Goal: Transaction & Acquisition: Purchase product/service

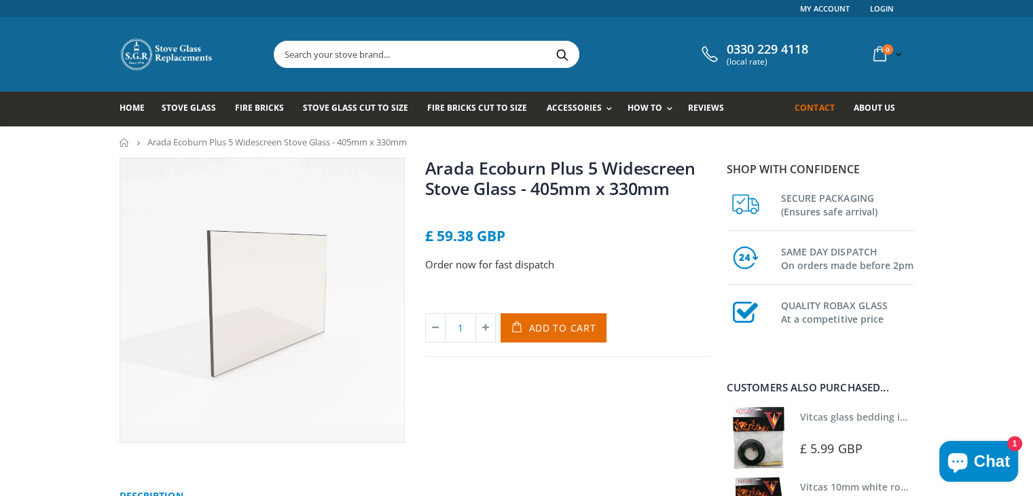
click at [822, 107] on span "Contact" at bounding box center [814, 108] width 39 height 12
click at [272, 305] on img at bounding box center [262, 300] width 284 height 284
click at [549, 327] on span "Add to Cart" at bounding box center [562, 327] width 67 height 13
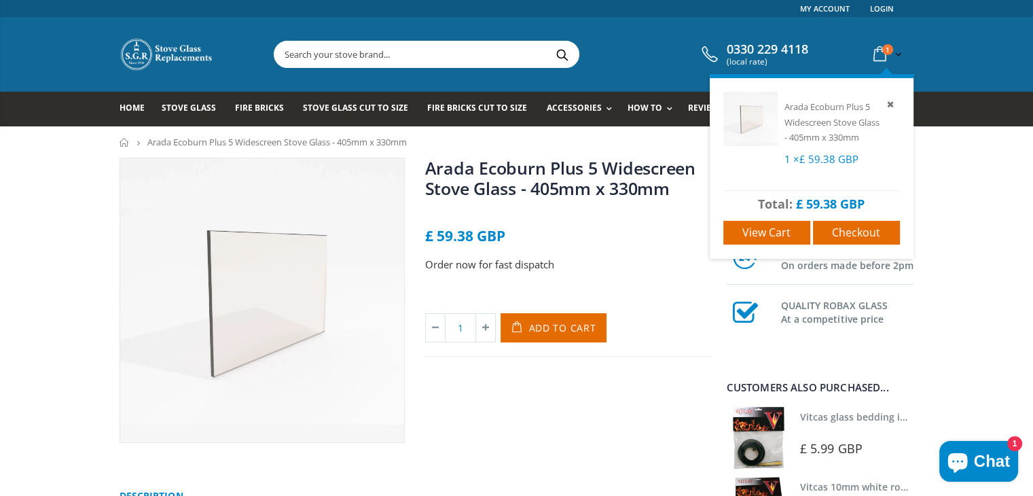
click at [882, 52] on icon at bounding box center [880, 54] width 24 height 24
click at [849, 240] on span "Checkout" at bounding box center [856, 232] width 48 height 15
